Goal: Find specific fact: Find specific fact

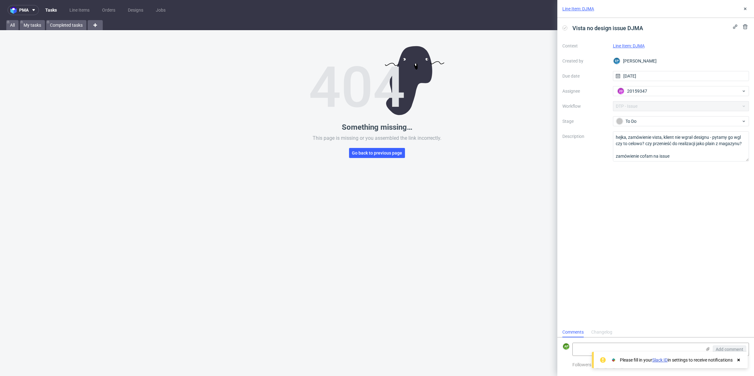
scroll to position [5, 0]
click at [73, 5] on nav "pma Tasks Line Items Orders Designs Jobs AP" at bounding box center [377, 10] width 754 height 20
click at [73, 5] on link "Line Items" at bounding box center [80, 10] width 28 height 10
click at [44, 7] on link "Tasks" at bounding box center [50, 10] width 19 height 10
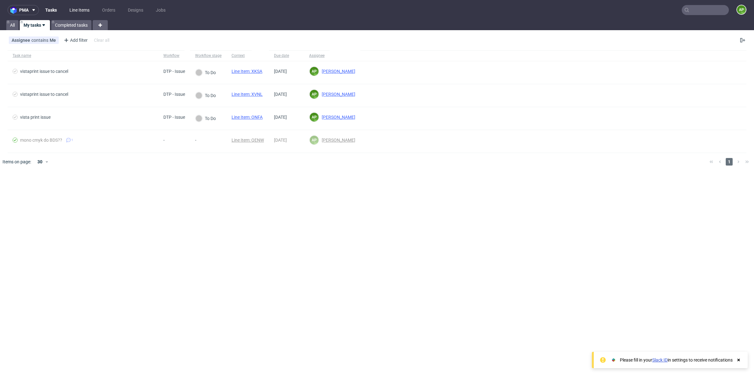
click at [82, 7] on link "Line Items" at bounding box center [80, 10] width 28 height 10
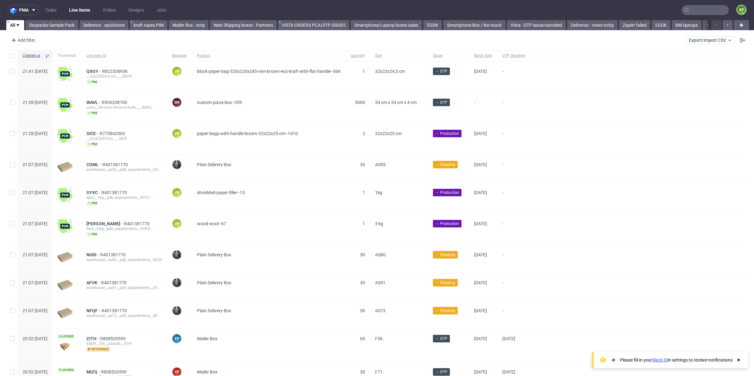
click at [705, 11] on input "text" at bounding box center [705, 10] width 47 height 10
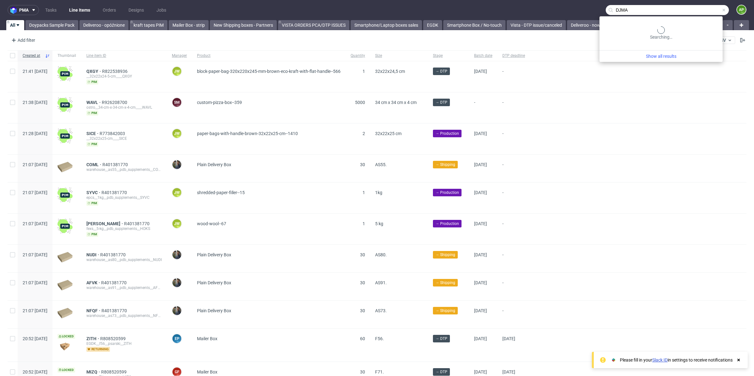
type input "DJMA"
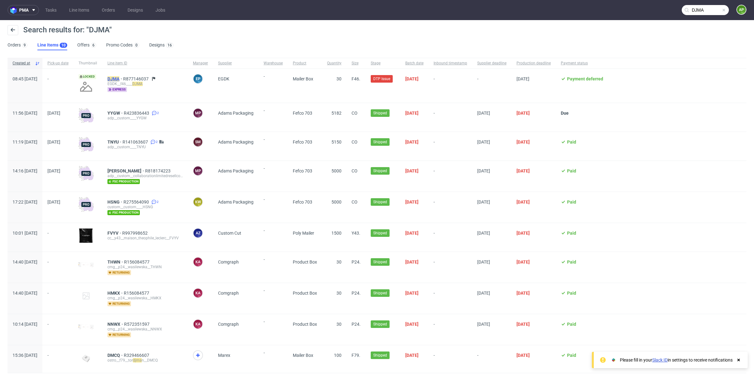
click at [119, 78] on mark "DJMA" at bounding box center [113, 78] width 12 height 5
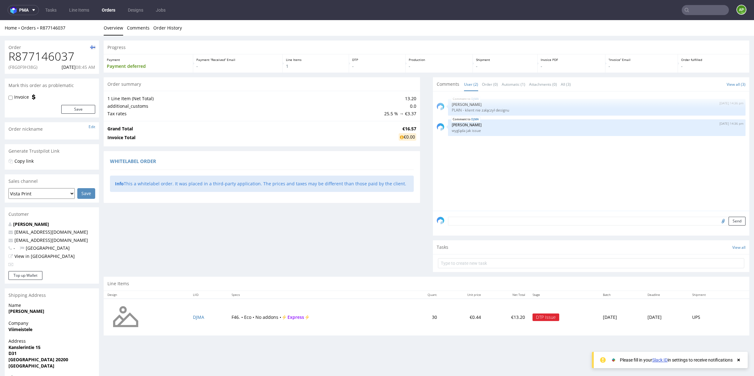
click at [25, 67] on p "(F8G0F9H38G)" at bounding box center [22, 67] width 29 height 6
copy p "F8G0F9H38G"
